Goal: Information Seeking & Learning: Learn about a topic

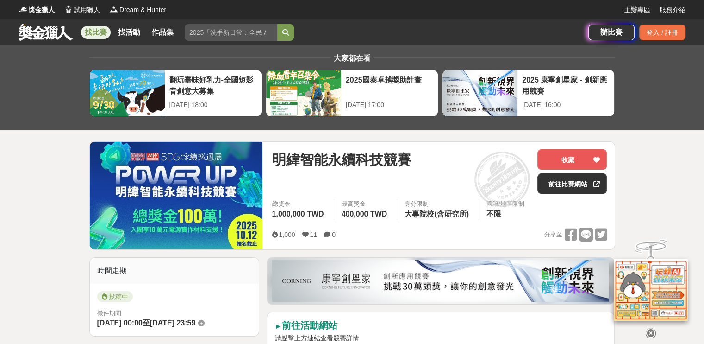
click at [57, 28] on link at bounding box center [46, 32] width 56 height 18
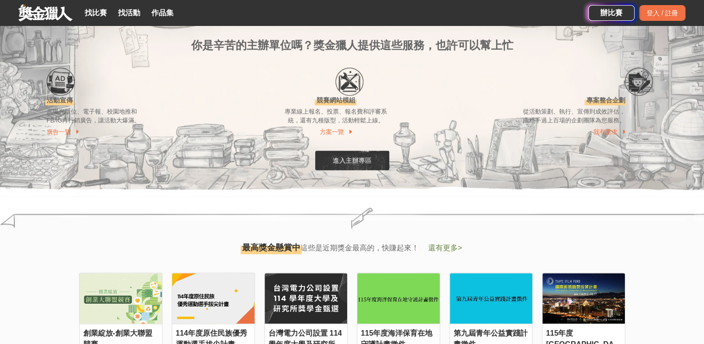
scroll to position [869, 0]
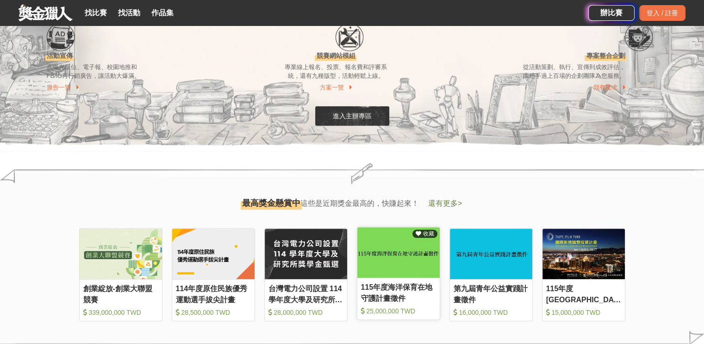
click at [378, 248] on img at bounding box center [399, 252] width 82 height 51
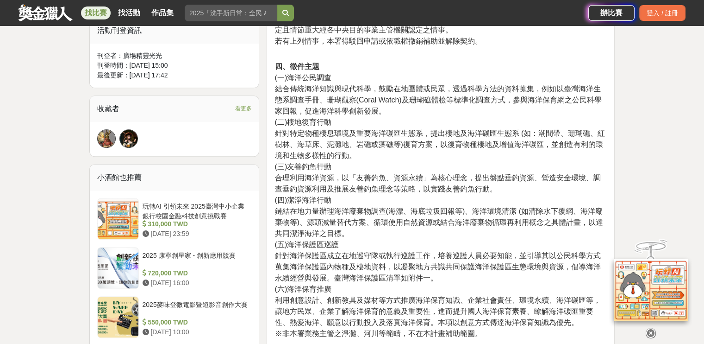
scroll to position [534, 0]
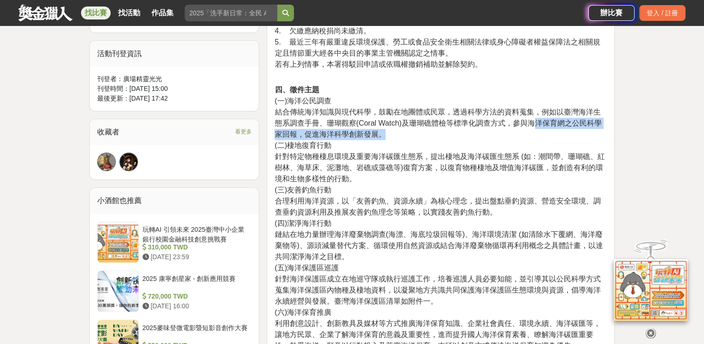
drag, startPoint x: 539, startPoint y: 120, endPoint x: 711, endPoint y: 171, distance: 179.7
click at [389, 132] on p "四、徵件主題 (一)海洋公民調查 結合傳統海洋知識與現代科學，鼓勵在地團體或民眾，透過科學方法的資料蒐集，例如以臺灣海洋生態系調查手冊、珊瑚觀察(Coral …" at bounding box center [441, 228] width 333 height 288
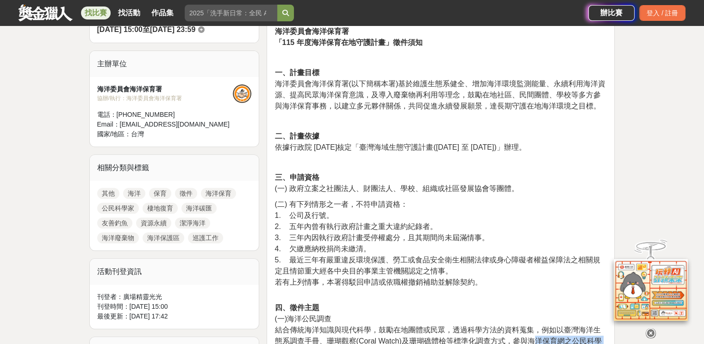
scroll to position [0, 0]
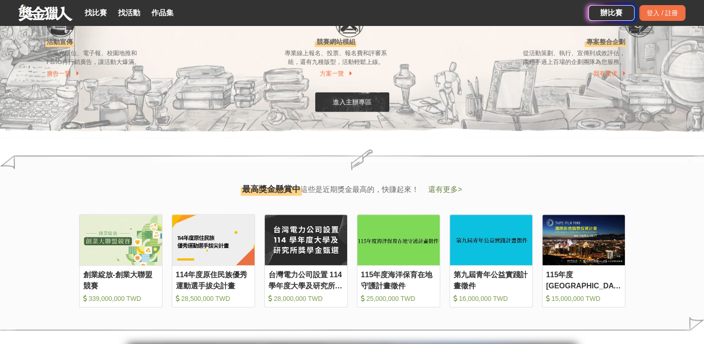
scroll to position [930, 0]
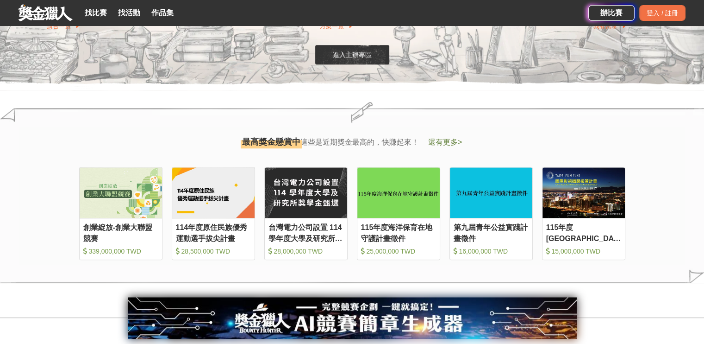
click at [451, 143] on span "還有更多 >" at bounding box center [445, 142] width 34 height 8
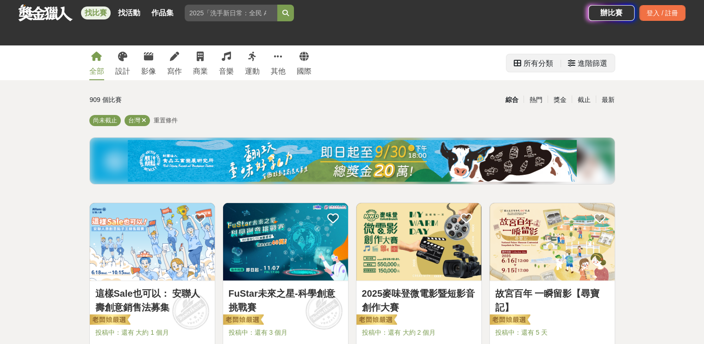
click at [574, 64] on icon at bounding box center [571, 62] width 7 height 7
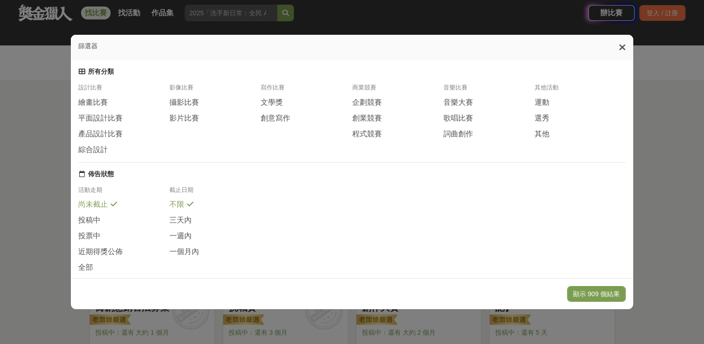
scroll to position [163, 0]
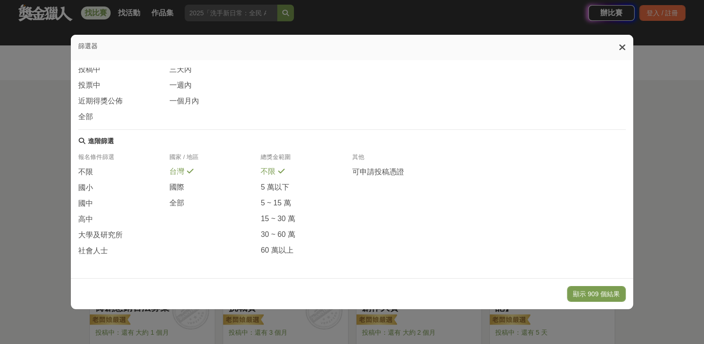
click at [93, 257] on div "報名條件篩選 不限 國小 國中 高中 大學及研究所 社會人士 國家 / 地區 台灣 國際 全部 總獎金範圍 不限 5 萬以下 5 ~ 15 萬 15 ~ 30…" at bounding box center [352, 208] width 548 height 110
click at [100, 255] on span "社會人士" at bounding box center [93, 251] width 30 height 10
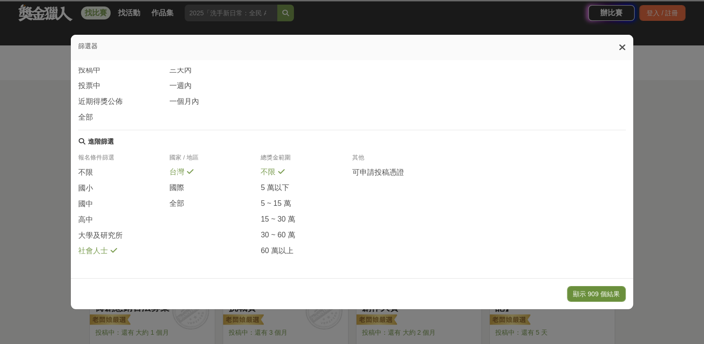
click at [599, 292] on button "顯示 909 個結果" at bounding box center [596, 294] width 59 height 16
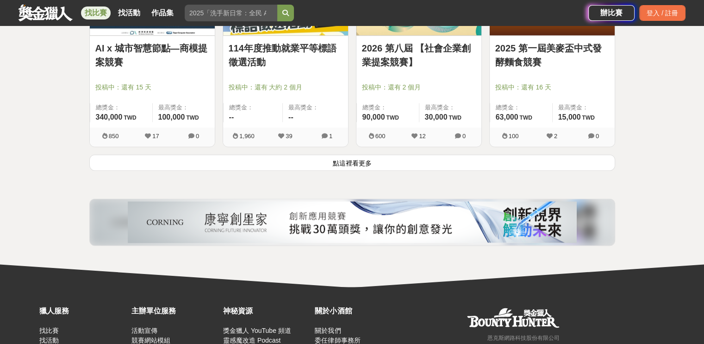
scroll to position [1234, 0]
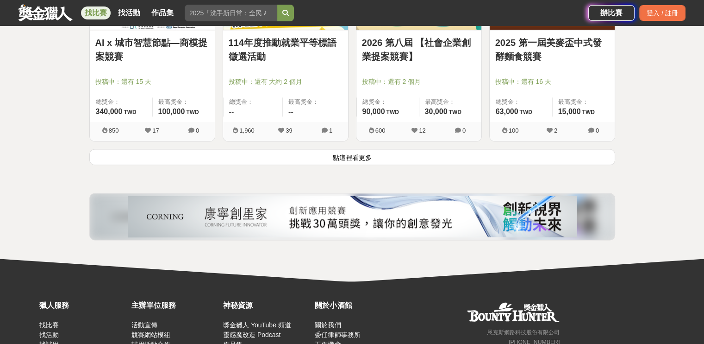
click at [358, 151] on button "點這裡看更多" at bounding box center [352, 157] width 526 height 16
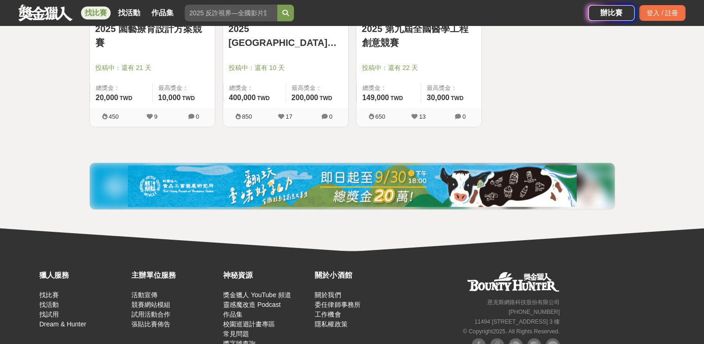
scroll to position [1672, 0]
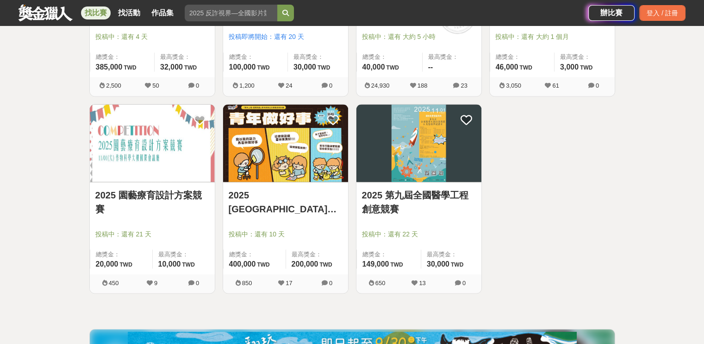
click at [431, 131] on img at bounding box center [419, 142] width 125 height 77
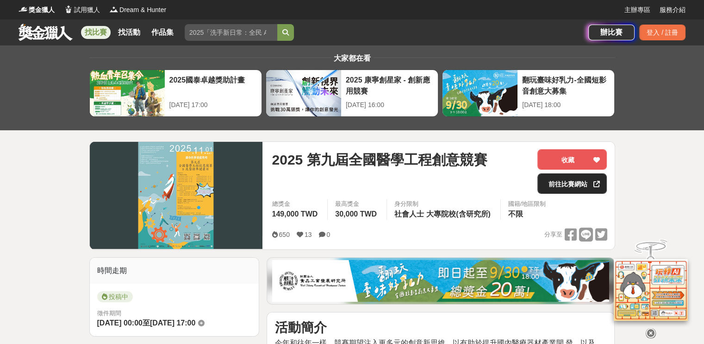
click at [572, 185] on link "前往比賽網站" at bounding box center [572, 183] width 69 height 20
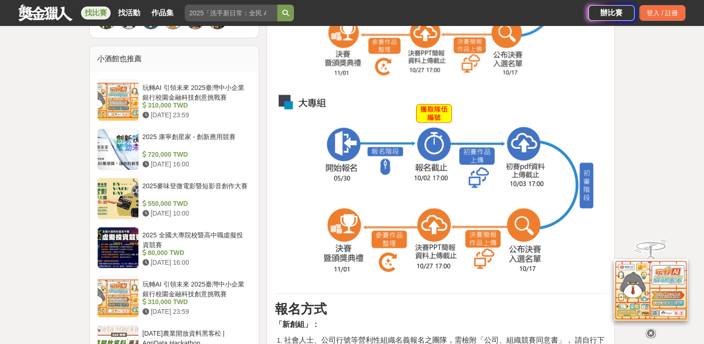
scroll to position [741, 0]
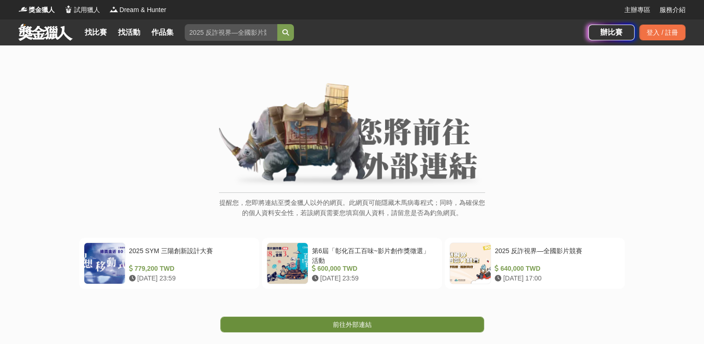
click at [374, 320] on link "前往外部連結" at bounding box center [352, 324] width 264 height 16
